Goal: Transaction & Acquisition: Book appointment/travel/reservation

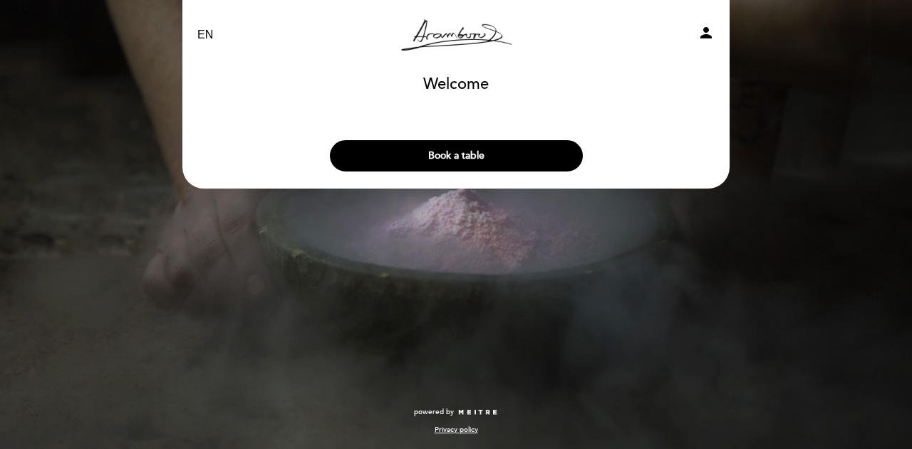
click at [460, 173] on div "Book a table" at bounding box center [456, 152] width 548 height 53
click at [459, 161] on button "Book a table" at bounding box center [456, 155] width 253 height 31
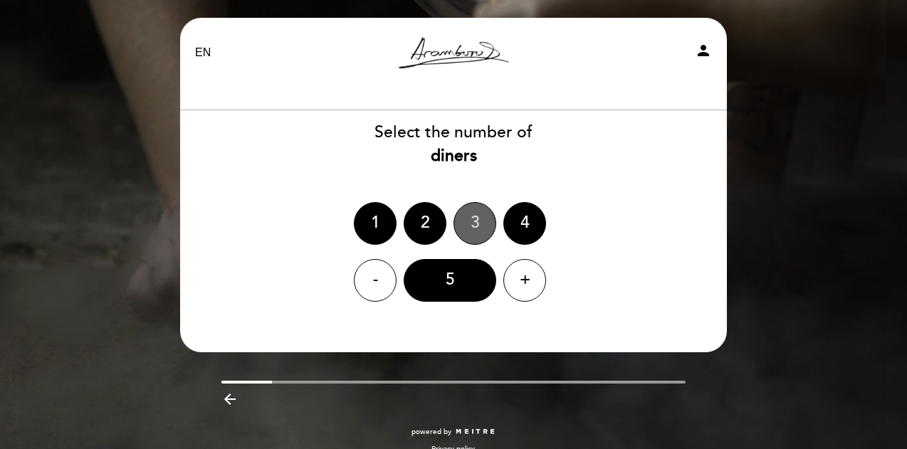
click at [470, 220] on div "3" at bounding box center [475, 223] width 43 height 43
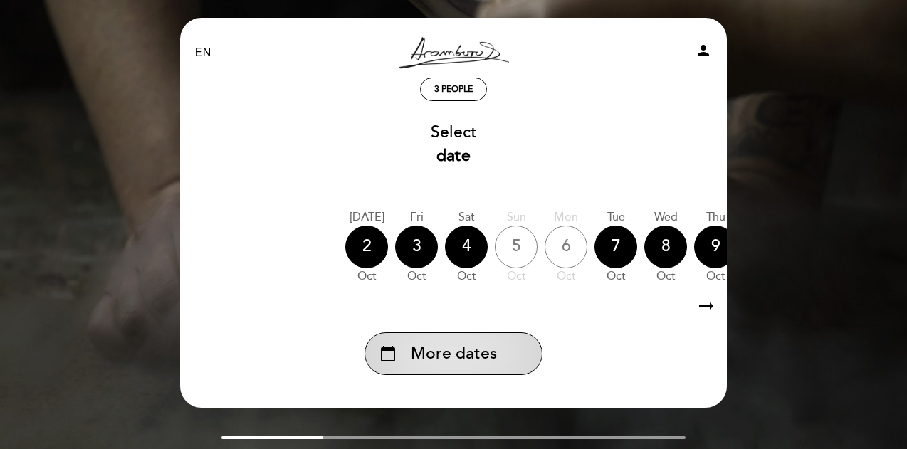
click at [460, 375] on div "calendar_today More dates" at bounding box center [454, 354] width 178 height 43
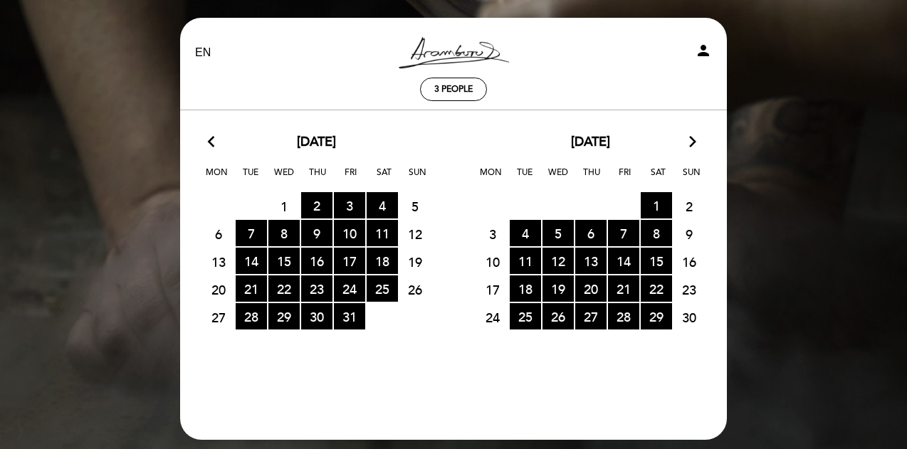
click at [698, 140] on icon "arrow_forward_ios" at bounding box center [693, 142] width 13 height 19
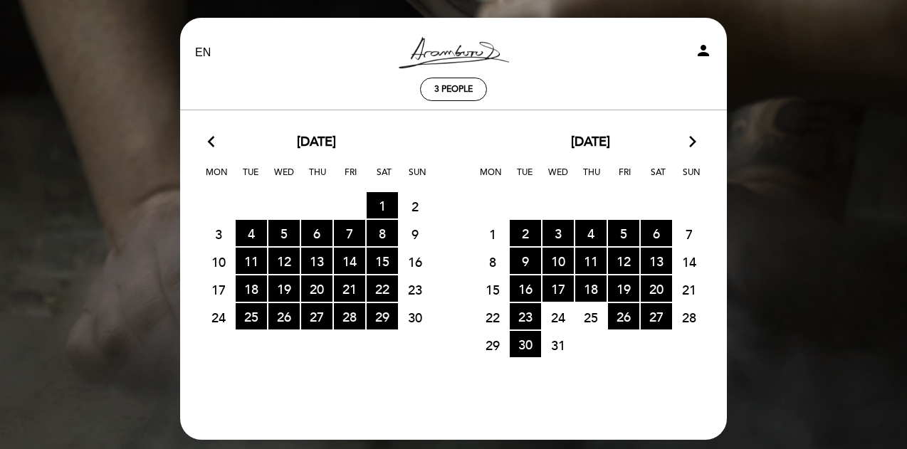
click at [697, 140] on icon "arrow_forward_ios" at bounding box center [693, 142] width 13 height 19
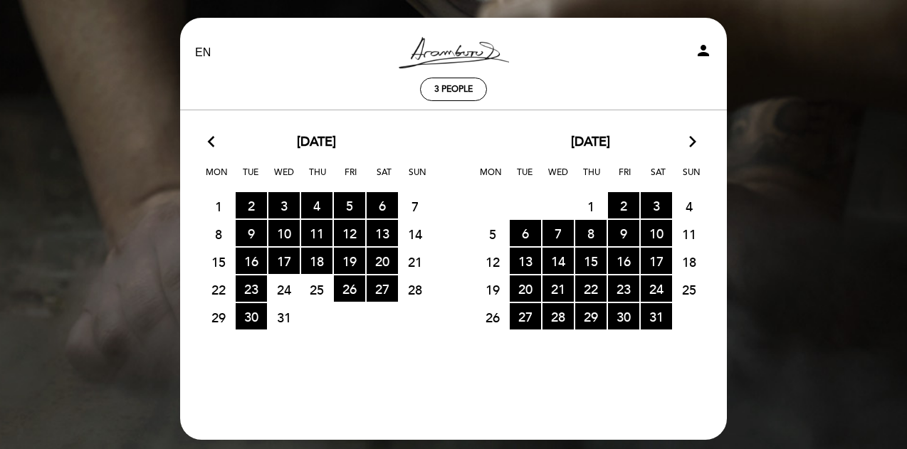
click at [697, 140] on icon "arrow_forward_ios" at bounding box center [693, 142] width 13 height 19
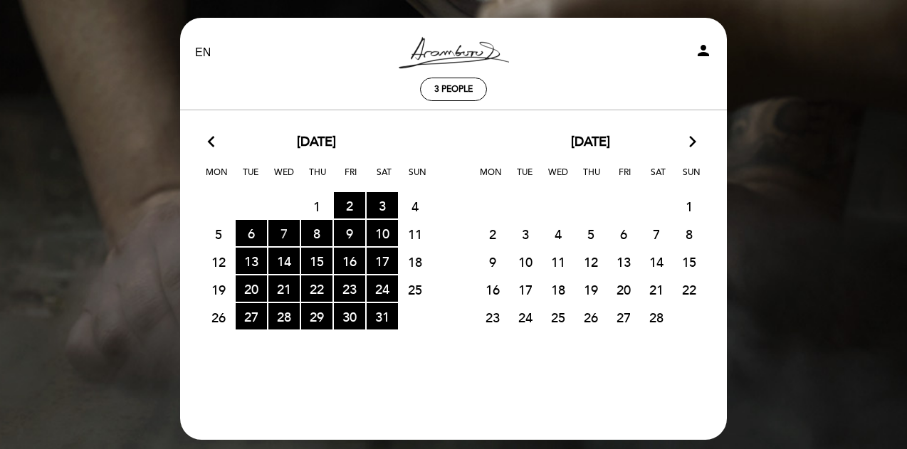
click at [285, 234] on span "7 RESERVATIONS AVAILABLE" at bounding box center [284, 233] width 31 height 26
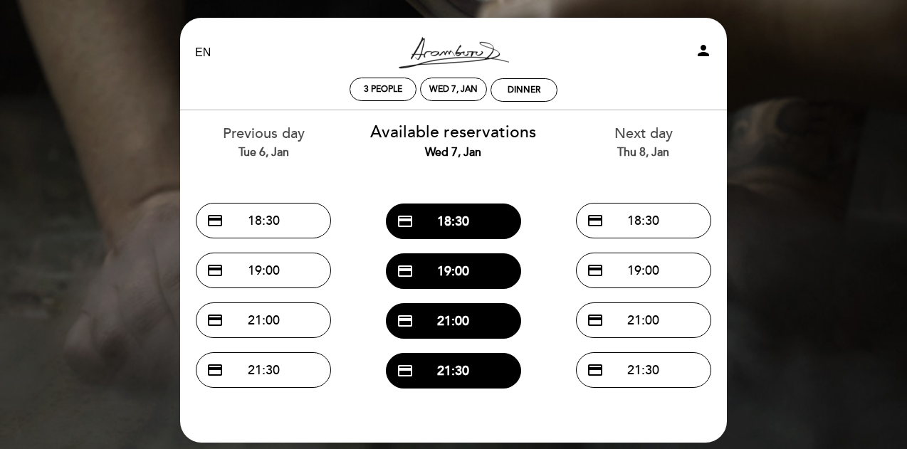
click at [704, 51] on icon "person" at bounding box center [703, 50] width 17 height 17
